Goal: Transaction & Acquisition: Purchase product/service

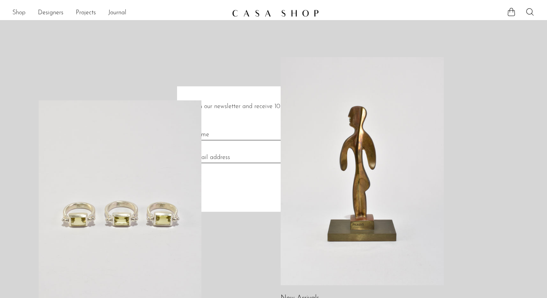
click at [20, 12] on div at bounding box center [273, 149] width 547 height 298
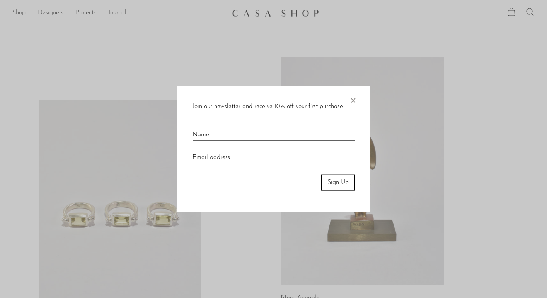
click at [349, 102] on span "×" at bounding box center [353, 99] width 8 height 25
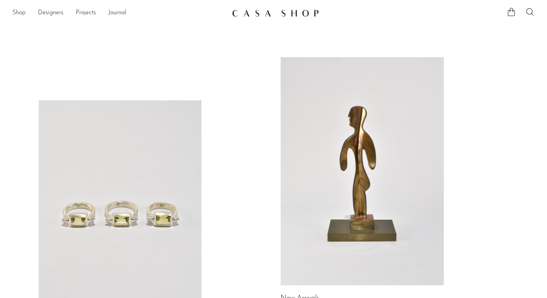
click at [19, 12] on link "Shop" at bounding box center [18, 13] width 13 height 10
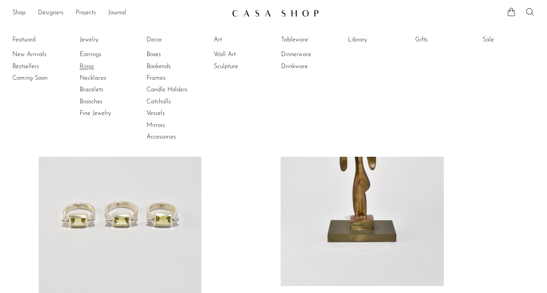
click at [98, 65] on link "Rings" at bounding box center [109, 66] width 58 height 9
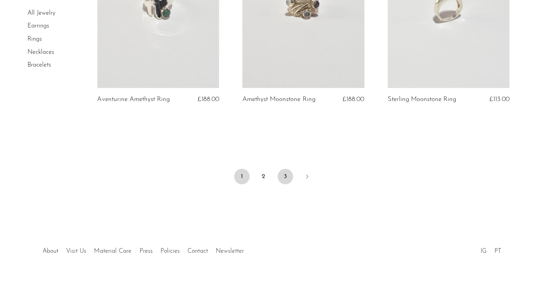
scroll to position [2429, 0]
click at [257, 169] on link "2" at bounding box center [262, 176] width 15 height 15
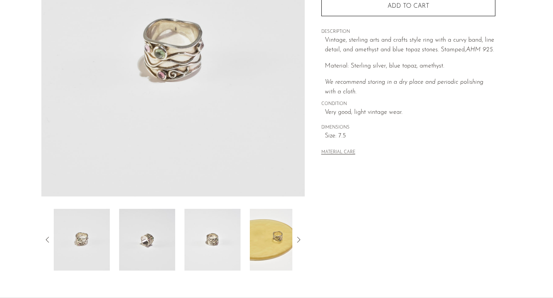
scroll to position [129, 0]
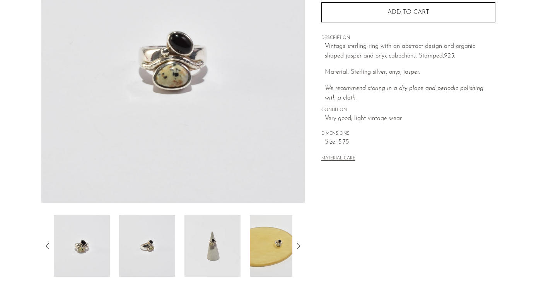
scroll to position [123, 0]
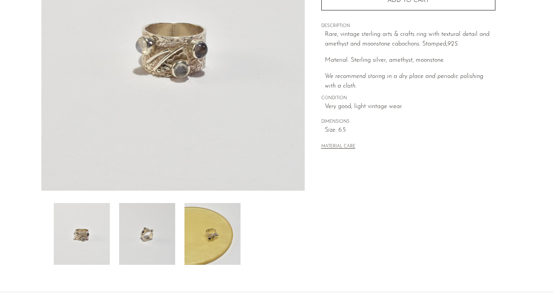
scroll to position [138, 0]
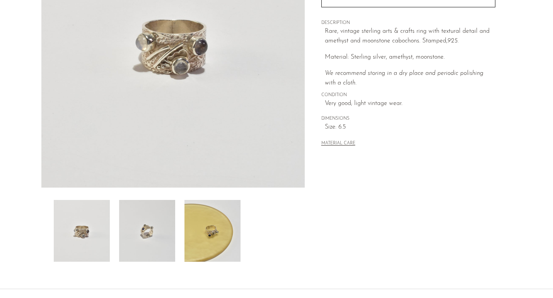
click at [137, 243] on img at bounding box center [147, 231] width 56 height 62
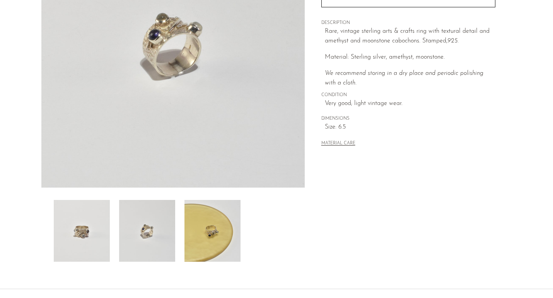
click at [204, 223] on img at bounding box center [212, 231] width 56 height 62
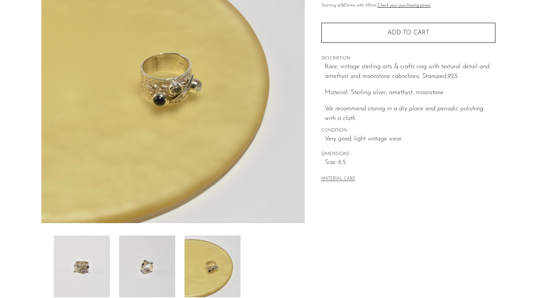
scroll to position [102, 0]
click at [151, 246] on img at bounding box center [147, 267] width 56 height 62
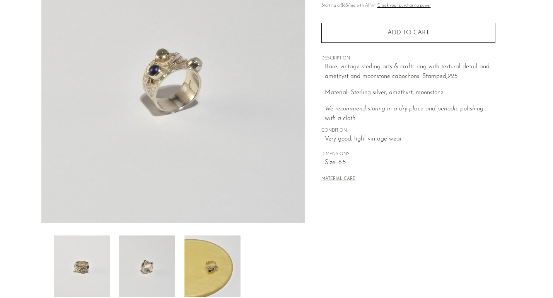
click at [98, 249] on img at bounding box center [82, 267] width 56 height 62
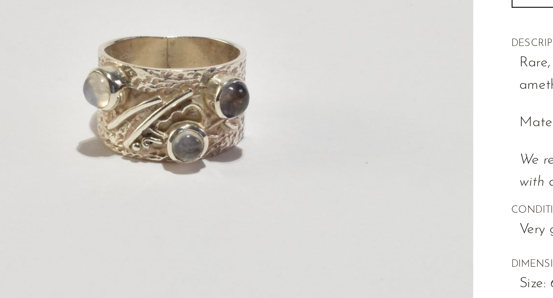
scroll to position [100, 0]
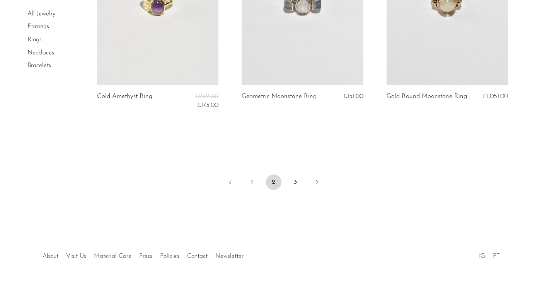
scroll to position [2442, 0]
click at [295, 175] on link "3" at bounding box center [295, 182] width 15 height 15
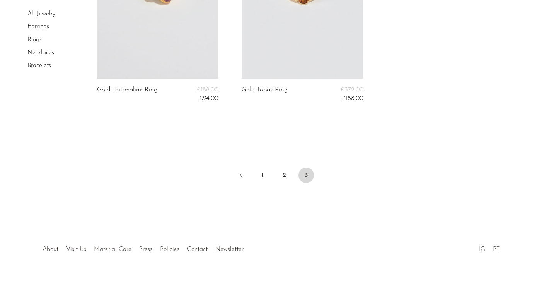
scroll to position [2079, 0]
